Goal: Transaction & Acquisition: Purchase product/service

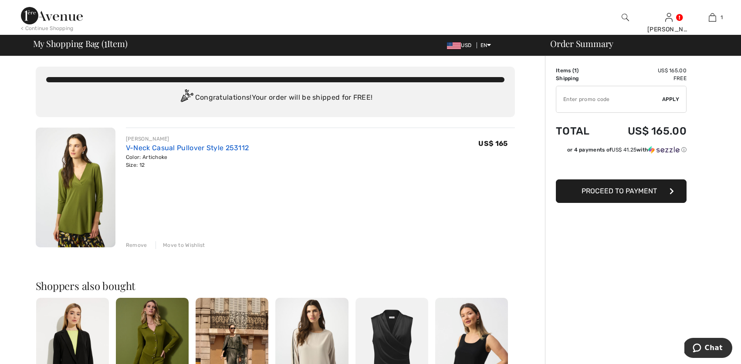
click at [200, 147] on link "V-Neck Casual Pullover Style 253112" at bounding box center [187, 148] width 123 height 8
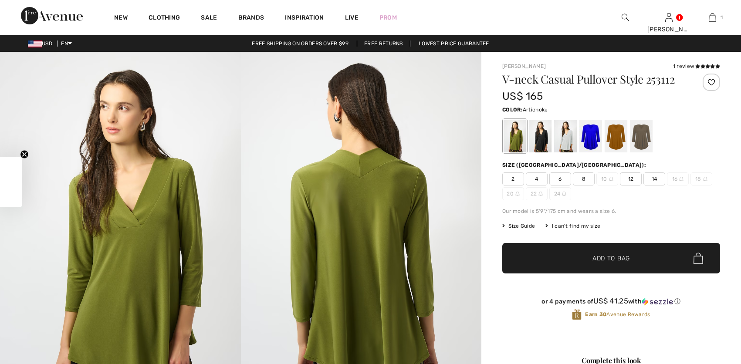
checkbox input "true"
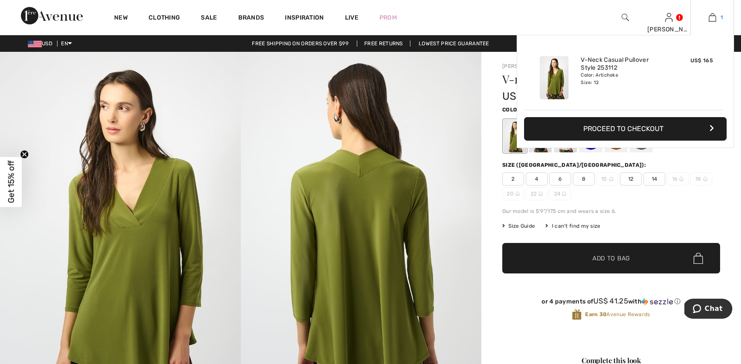
click at [713, 19] on img at bounding box center [711, 17] width 7 height 10
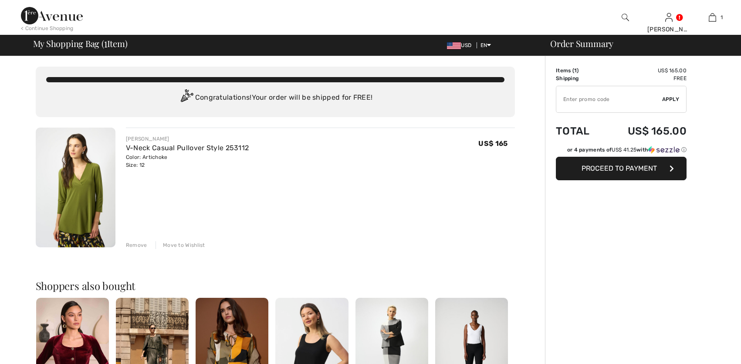
checkbox input "true"
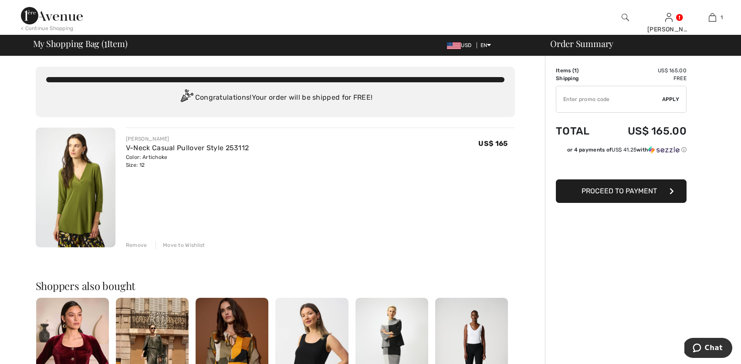
click at [134, 245] on div "Remove" at bounding box center [136, 245] width 21 height 8
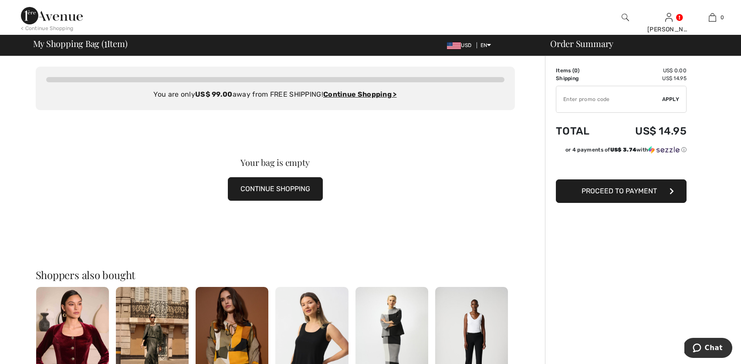
click at [295, 189] on button "CONTINUE SHOPPING" at bounding box center [275, 189] width 95 height 24
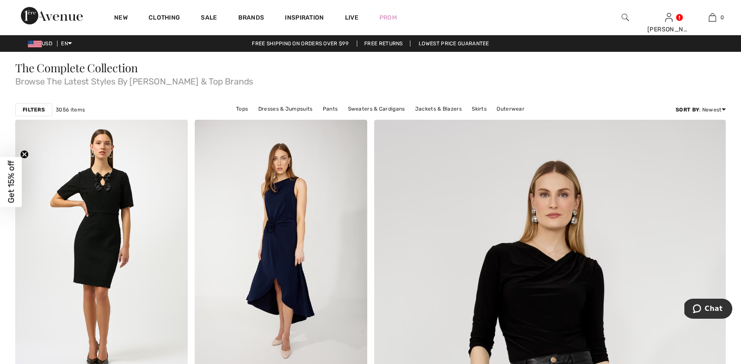
click at [39, 109] on strong "Filters" at bounding box center [34, 110] width 22 height 8
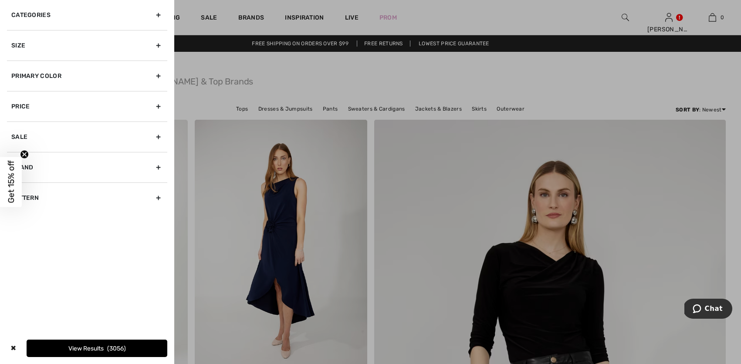
click at [66, 16] on div "Categories" at bounding box center [87, 15] width 160 height 30
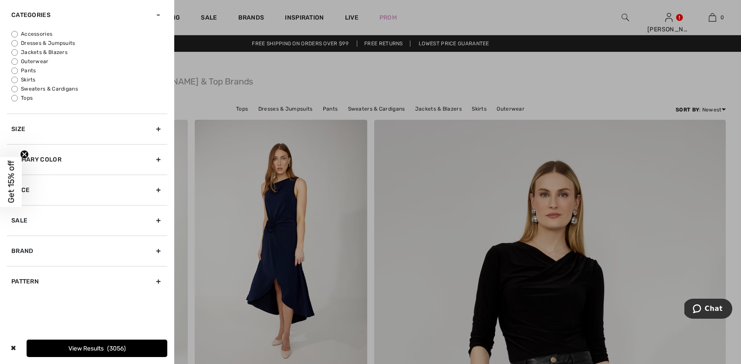
click at [14, 97] on input "Tops" at bounding box center [14, 98] width 7 height 7
radio input "true"
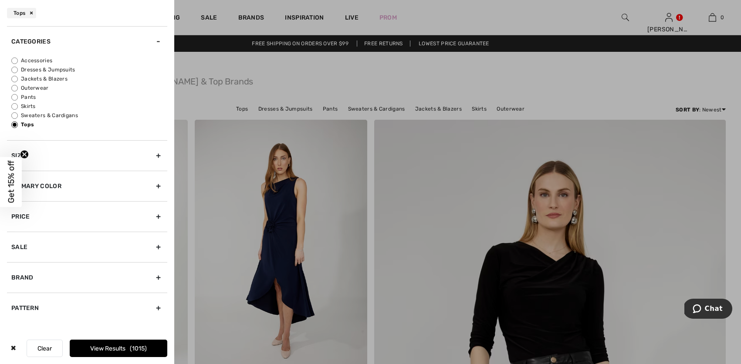
click at [52, 152] on div "Size" at bounding box center [87, 155] width 160 height 30
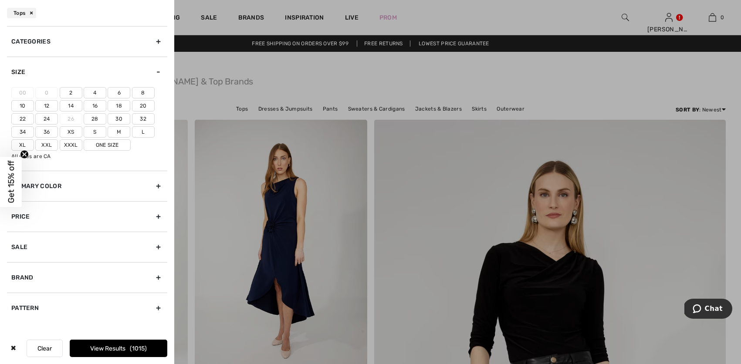
click at [53, 104] on label "12" at bounding box center [46, 105] width 23 height 11
click at [0, 0] on input"] "12" at bounding box center [0, 0] width 0 height 0
click at [81, 187] on div "Primary Color" at bounding box center [87, 186] width 160 height 30
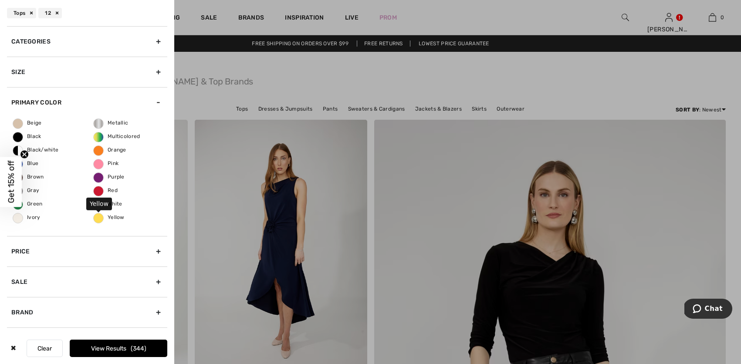
click at [100, 218] on span "Yellow" at bounding box center [109, 217] width 31 height 6
click at [0, 0] on input "Yellow" at bounding box center [0, 0] width 0 height 0
click at [99, 346] on button "View Results 7" at bounding box center [119, 348] width 98 height 17
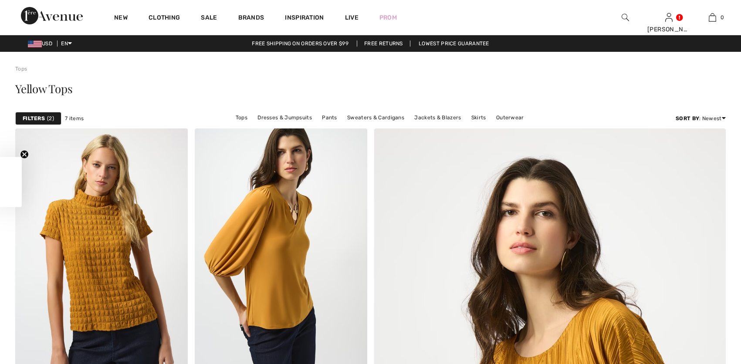
checkbox input "true"
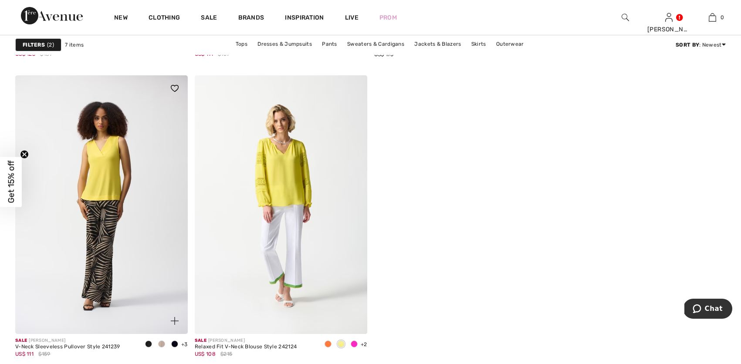
scroll to position [651, 0]
click at [132, 242] on img at bounding box center [101, 206] width 172 height 259
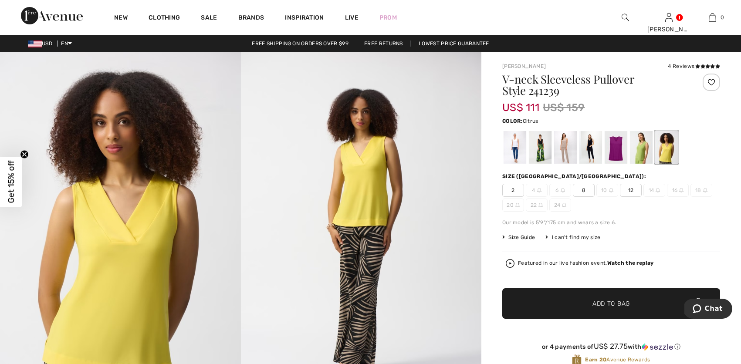
scroll to position [1, 0]
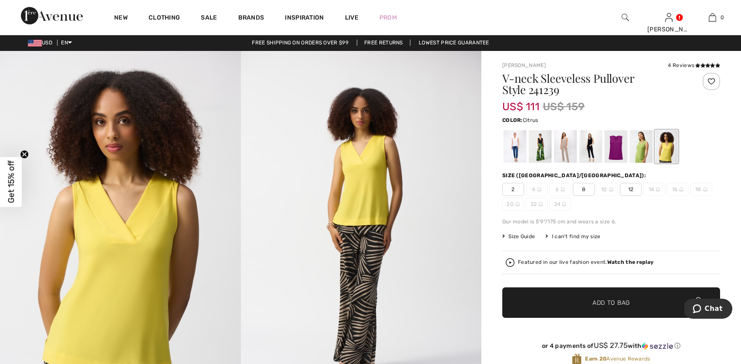
click at [632, 188] on span "12" at bounding box center [631, 189] width 22 height 13
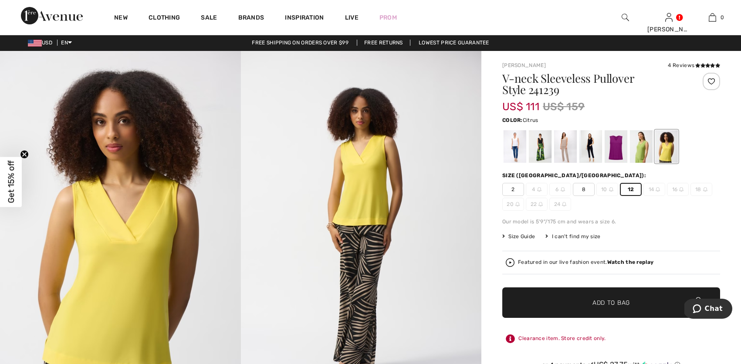
click at [629, 304] on span "Add to Bag" at bounding box center [610, 302] width 37 height 9
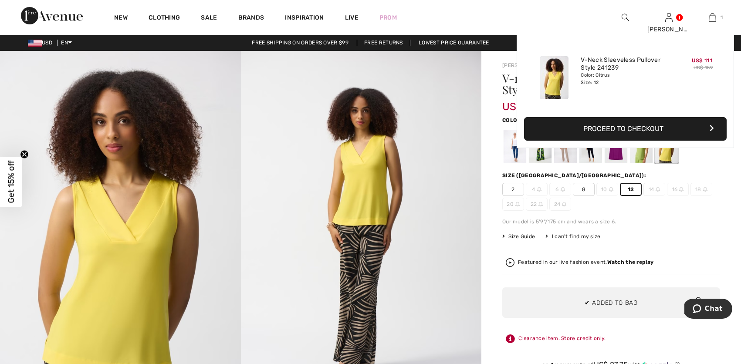
scroll to position [0, 0]
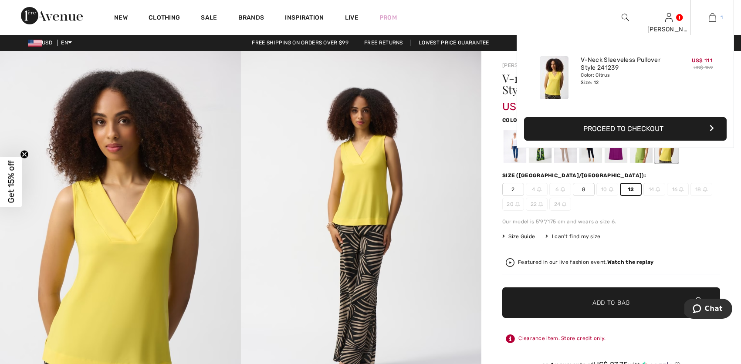
click at [712, 17] on img at bounding box center [711, 17] width 7 height 10
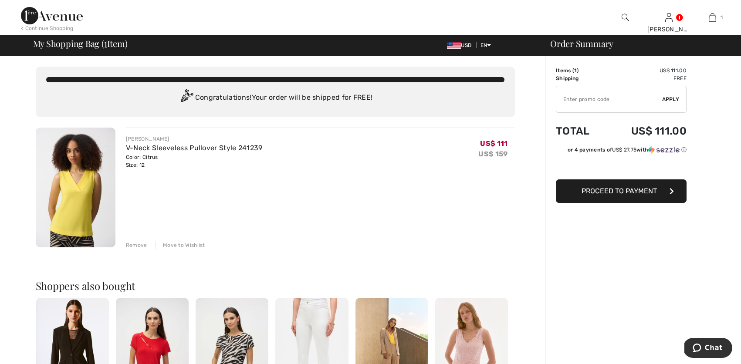
click at [613, 190] on span "Proceed to Payment" at bounding box center [618, 191] width 75 height 8
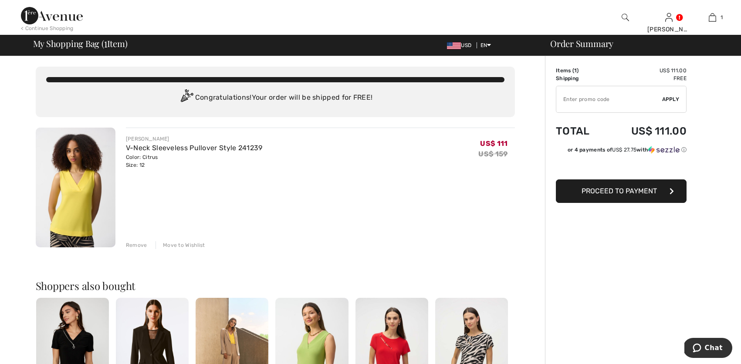
click at [562, 98] on input "TEXT" at bounding box center [609, 99] width 106 height 26
type input "GC005024991"
click at [671, 98] on span "Apply" at bounding box center [670, 99] width 17 height 8
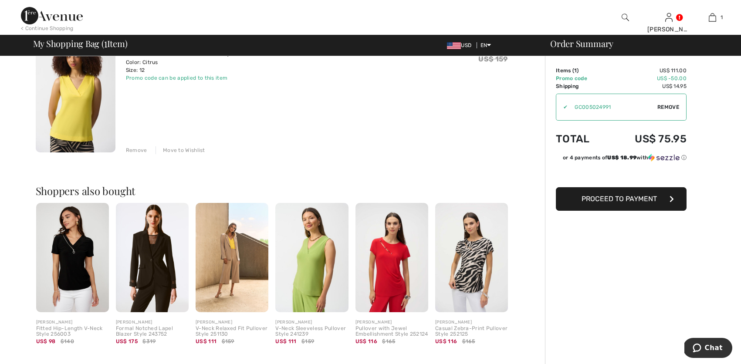
scroll to position [113, 0]
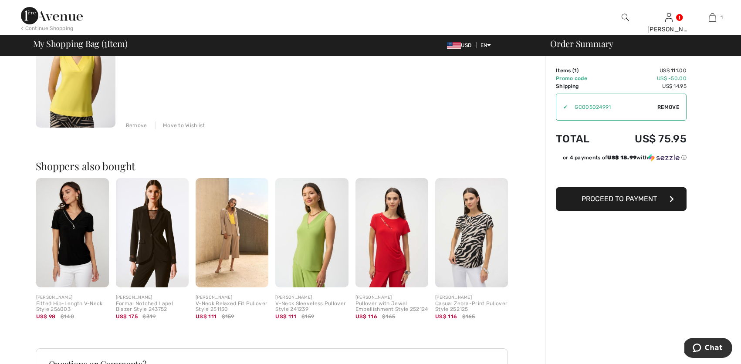
click at [385, 261] on img at bounding box center [391, 232] width 73 height 109
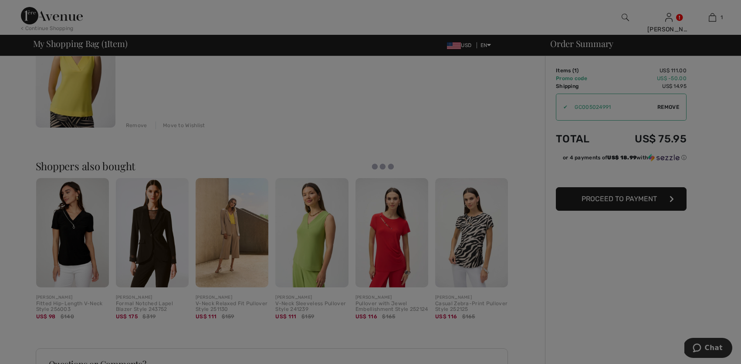
scroll to position [112, 0]
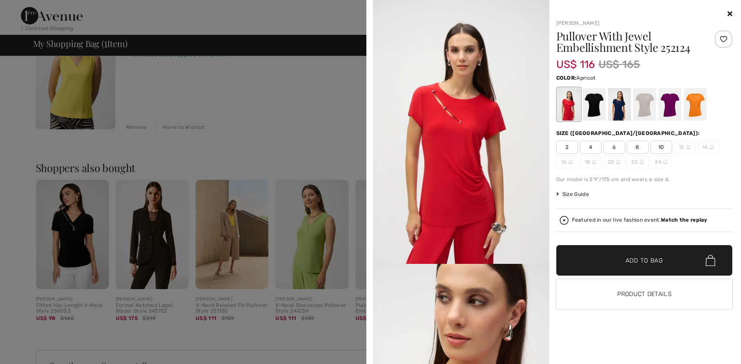
click at [697, 102] on div at bounding box center [694, 104] width 23 height 33
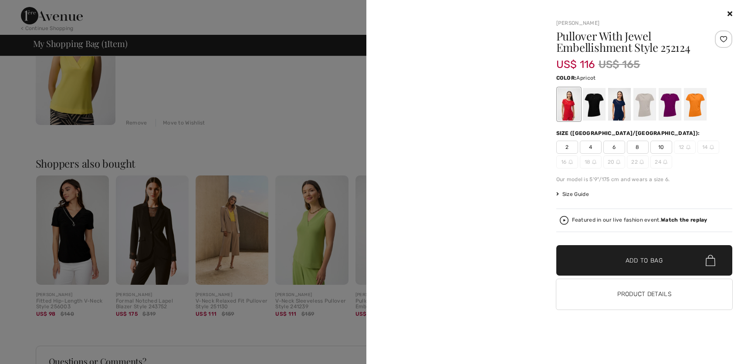
scroll to position [116, 0]
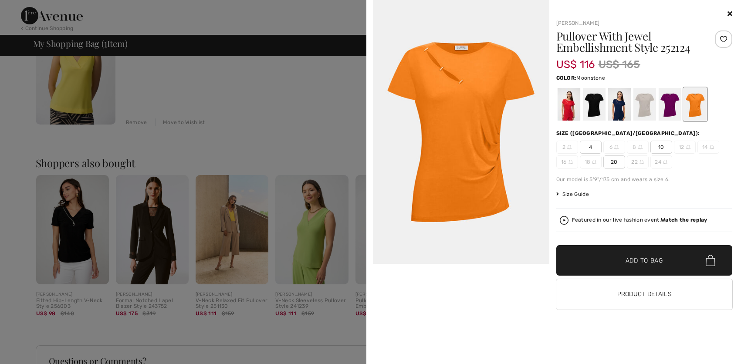
click at [643, 108] on div at bounding box center [644, 104] width 23 height 33
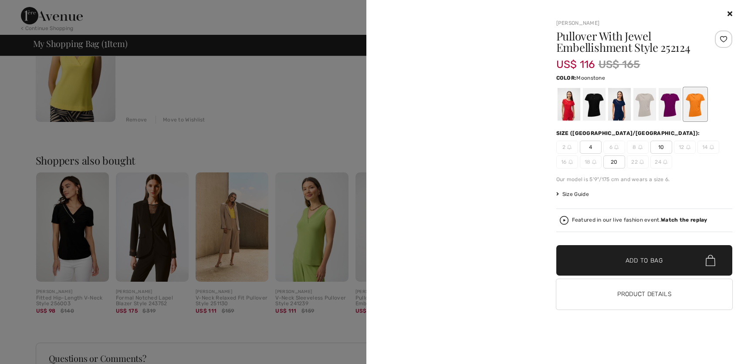
scroll to position [119, 0]
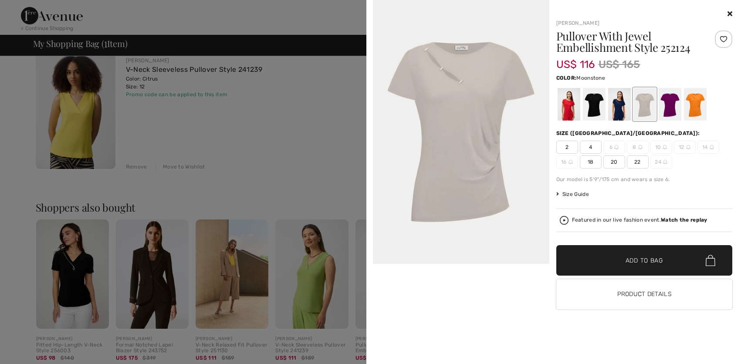
click at [727, 13] on icon at bounding box center [729, 13] width 5 height 7
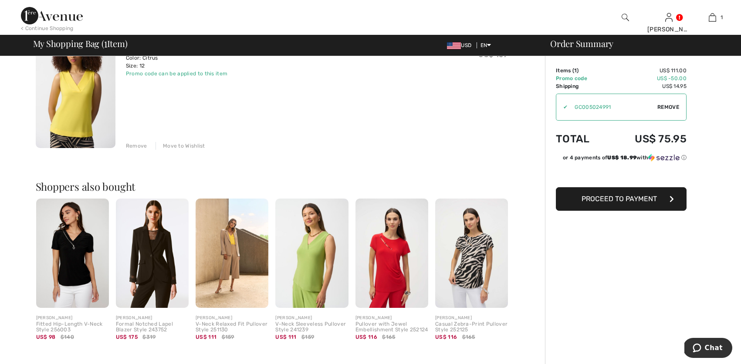
scroll to position [90, 0]
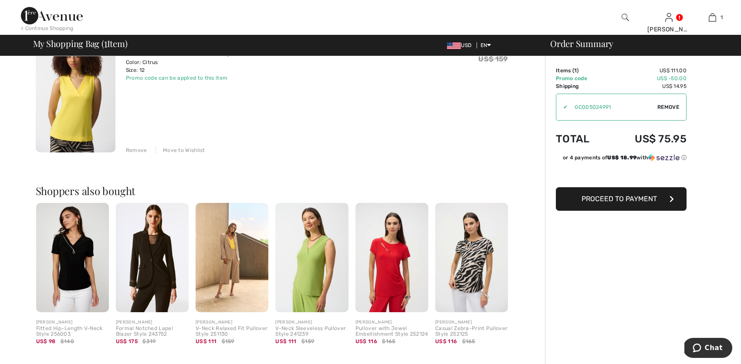
click at [238, 260] on img at bounding box center [231, 257] width 73 height 109
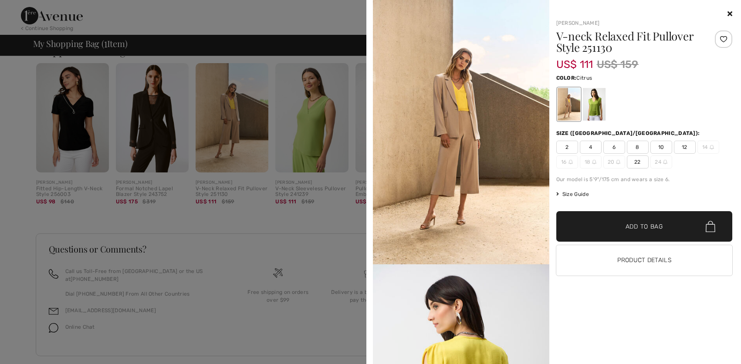
scroll to position [227, 0]
click at [668, 256] on button "Product Details" at bounding box center [644, 260] width 176 height 30
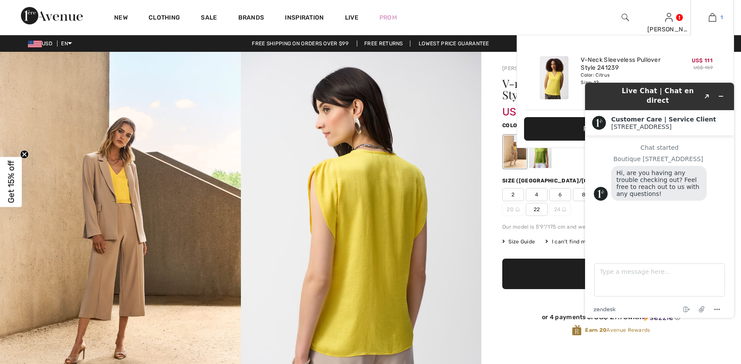
click at [712, 17] on img at bounding box center [711, 17] width 7 height 10
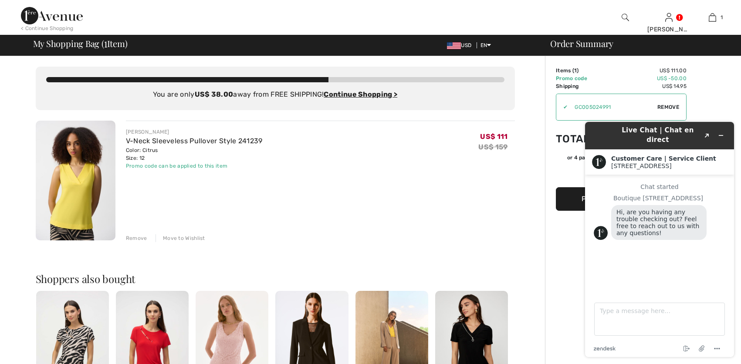
click at [565, 199] on button "Proceed to Payment" at bounding box center [621, 199] width 131 height 24
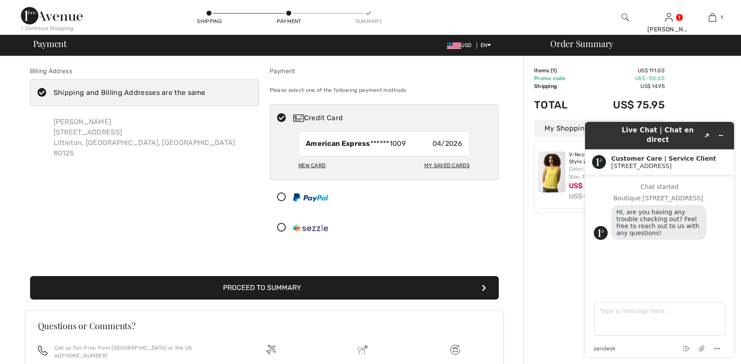
click at [371, 285] on button "Proceed to Summary" at bounding box center [264, 288] width 468 height 24
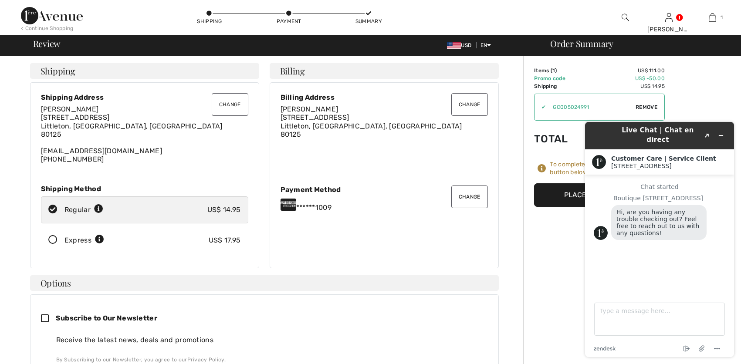
click at [563, 191] on button "Place Your Order" at bounding box center [599, 195] width 131 height 24
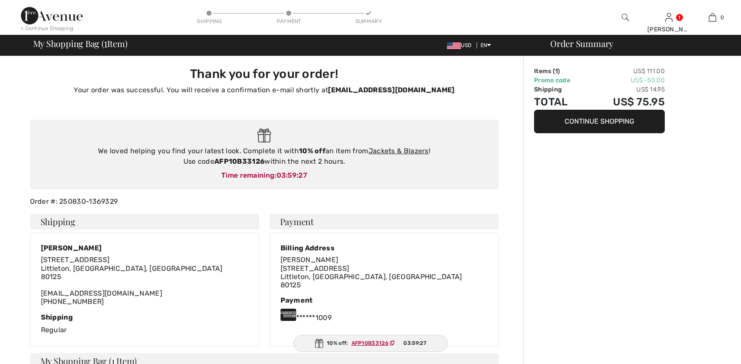
checkbox input "true"
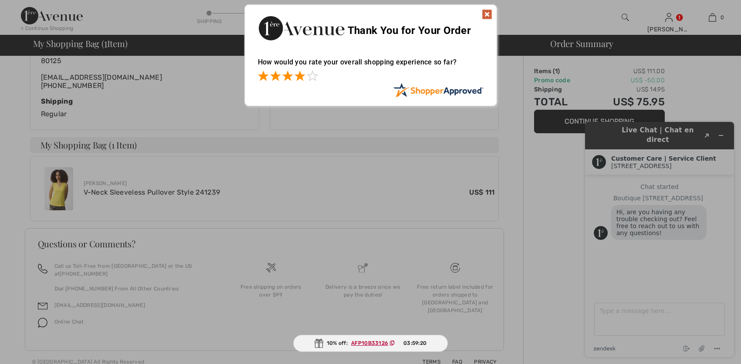
click at [302, 76] on span at bounding box center [299, 76] width 10 height 10
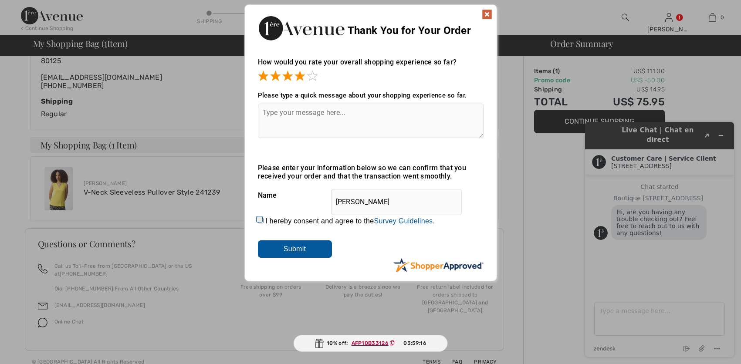
click at [259, 220] on input "I hereby consent and agree to the By submitting a review, you grant permission …" at bounding box center [261, 221] width 6 height 6
checkbox input "true"
click at [318, 250] on input "Submit" at bounding box center [295, 248] width 74 height 17
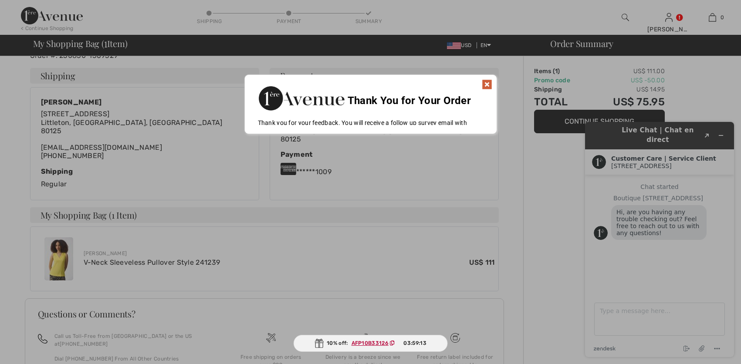
scroll to position [143, 0]
